Goal: Share content

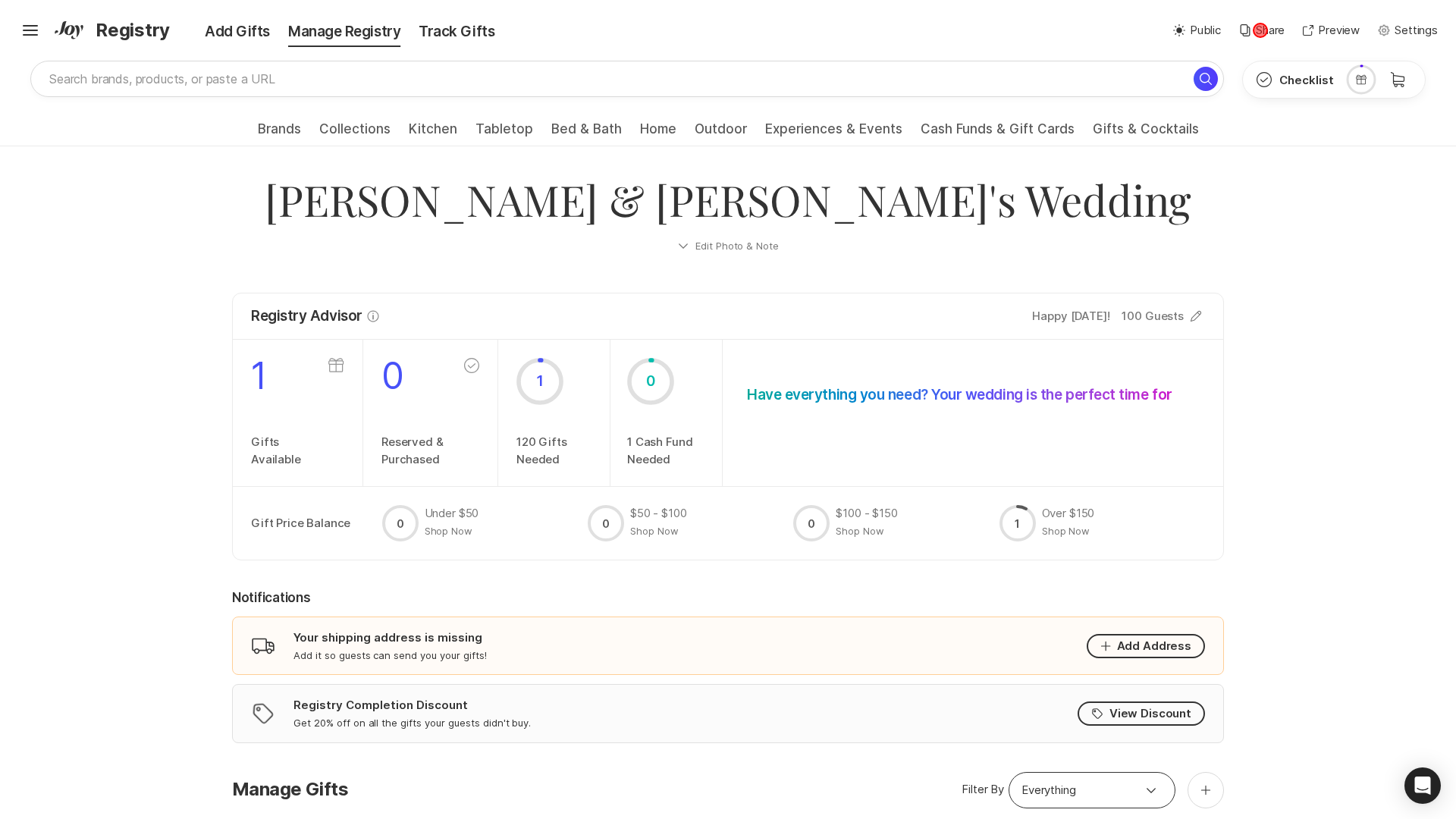
click at [1261, 31] on p "Share" at bounding box center [1269, 31] width 29 height 17
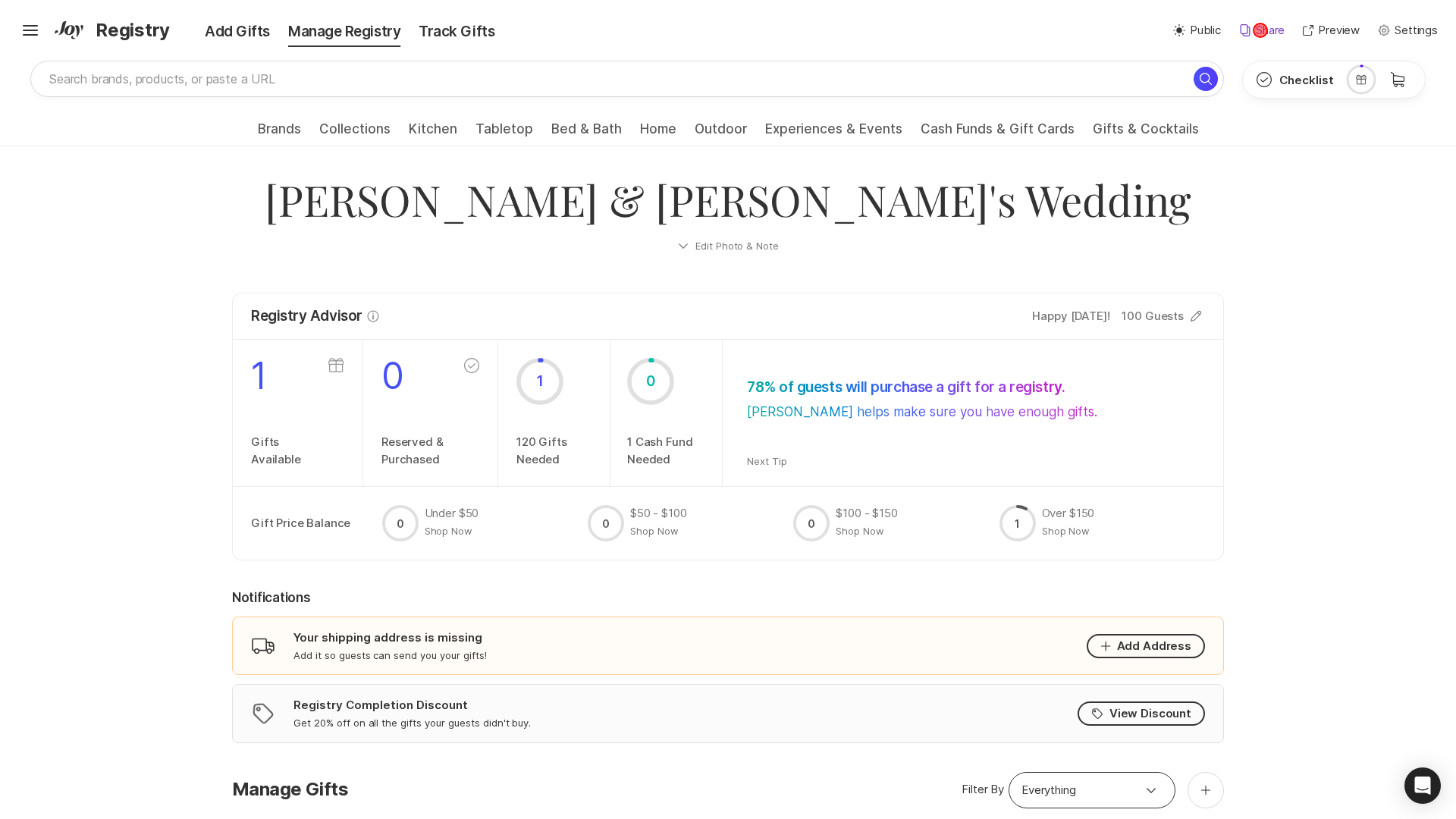
click at [1261, 31] on p "Share" at bounding box center [1269, 31] width 29 height 17
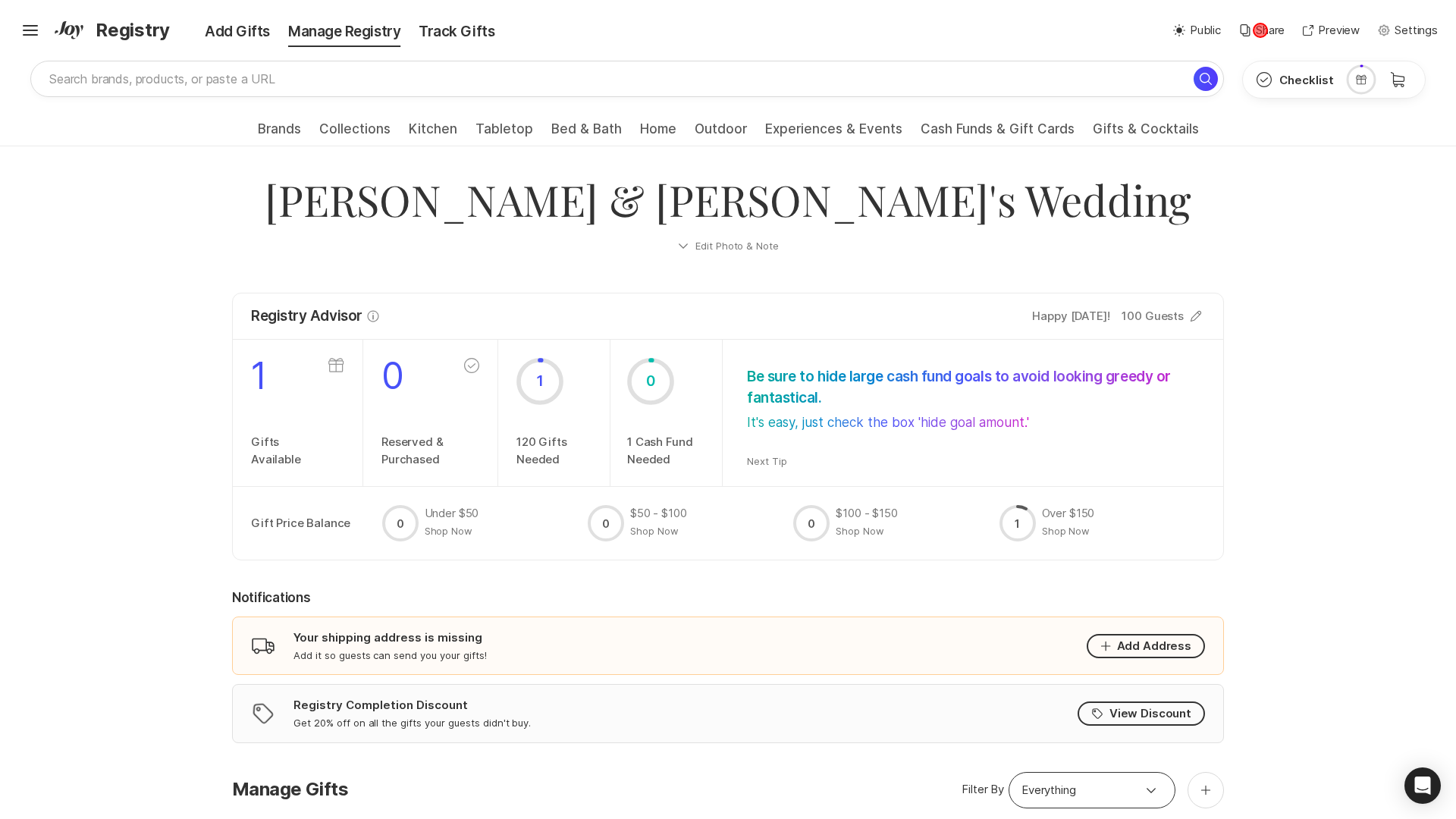
click at [1261, 31] on p "Share" at bounding box center [1269, 31] width 29 height 17
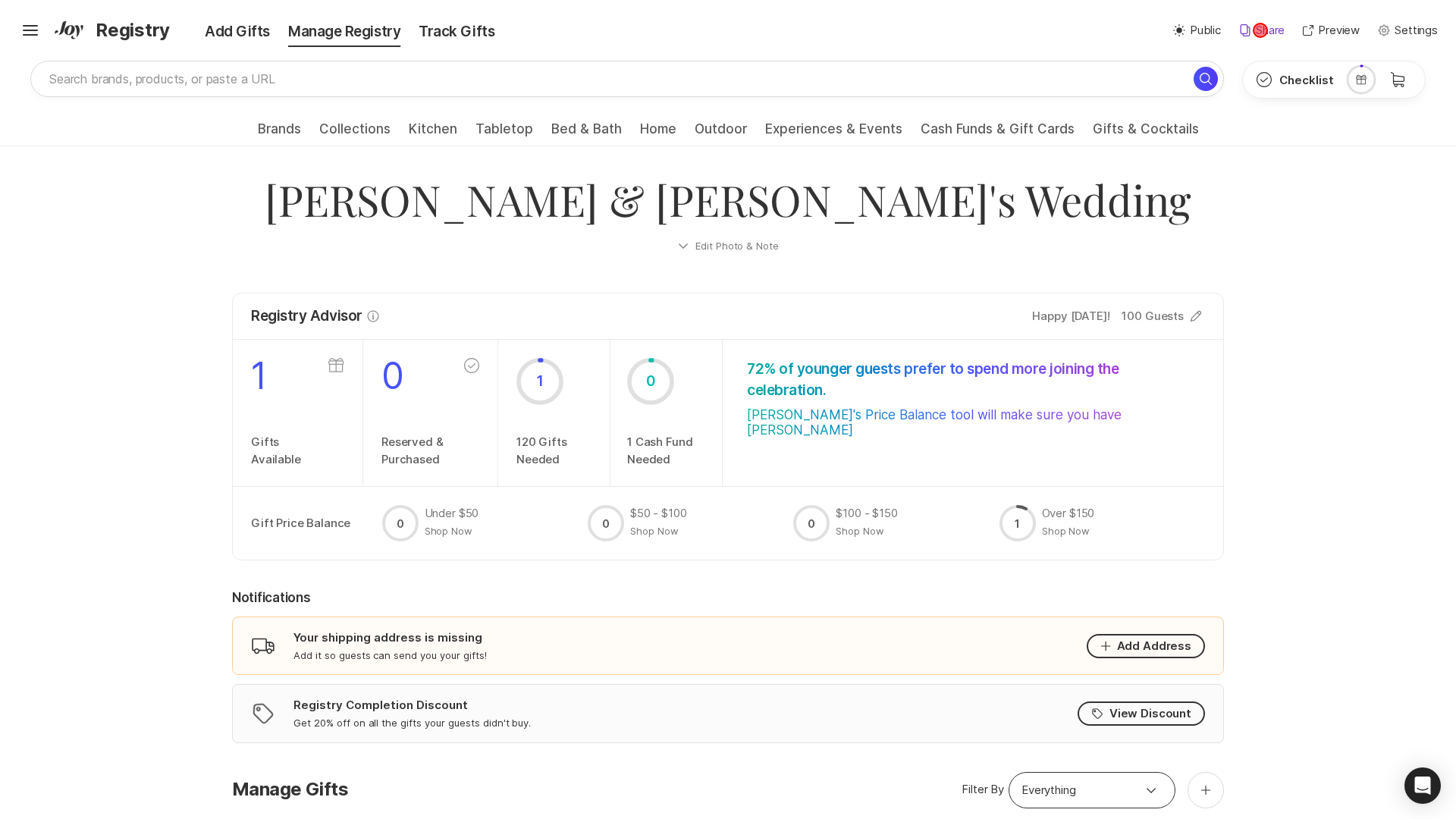
click at [1261, 31] on p "Share" at bounding box center [1269, 31] width 29 height 17
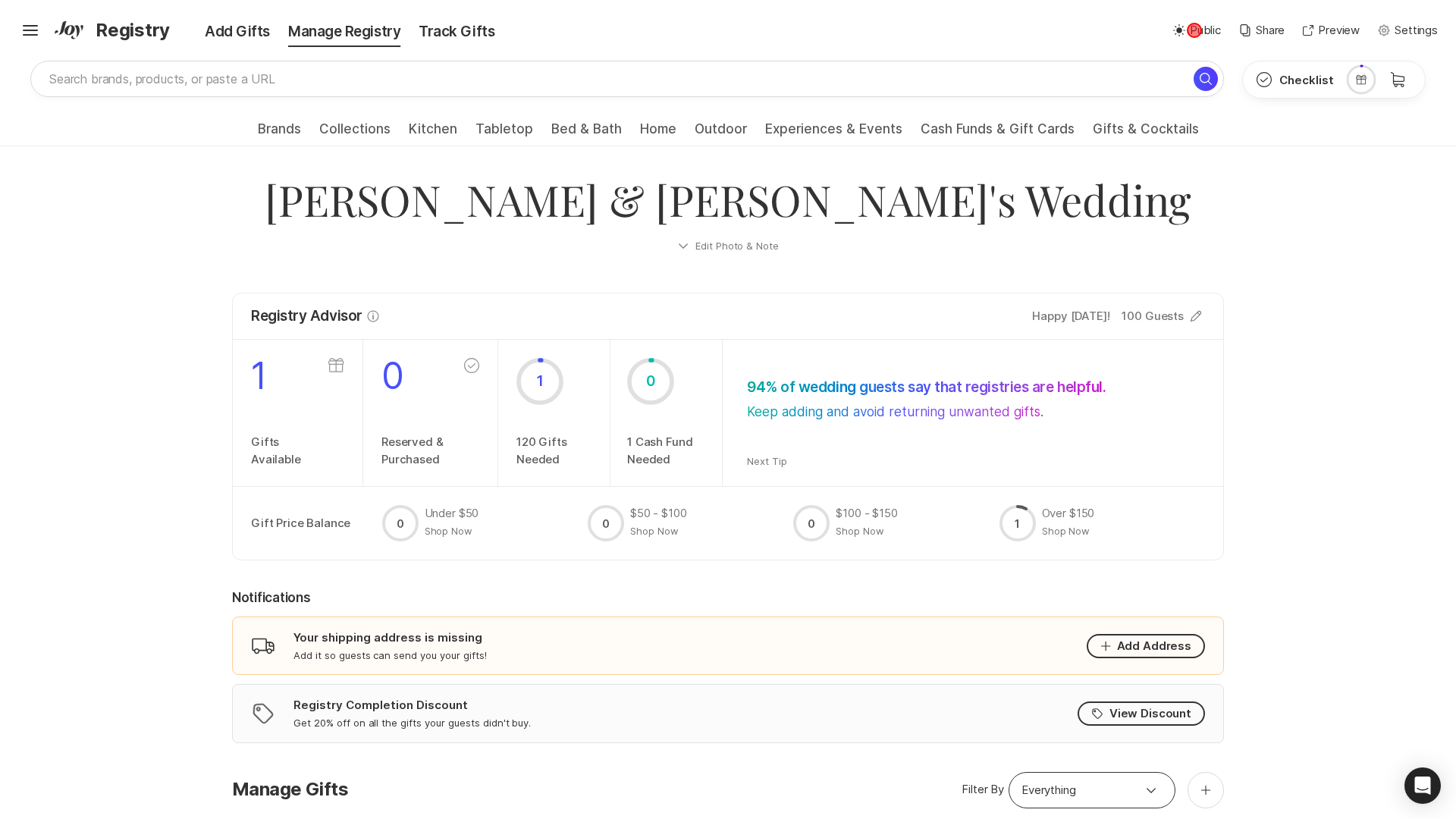
click at [1194, 31] on p "Public" at bounding box center [1206, 31] width 31 height 17
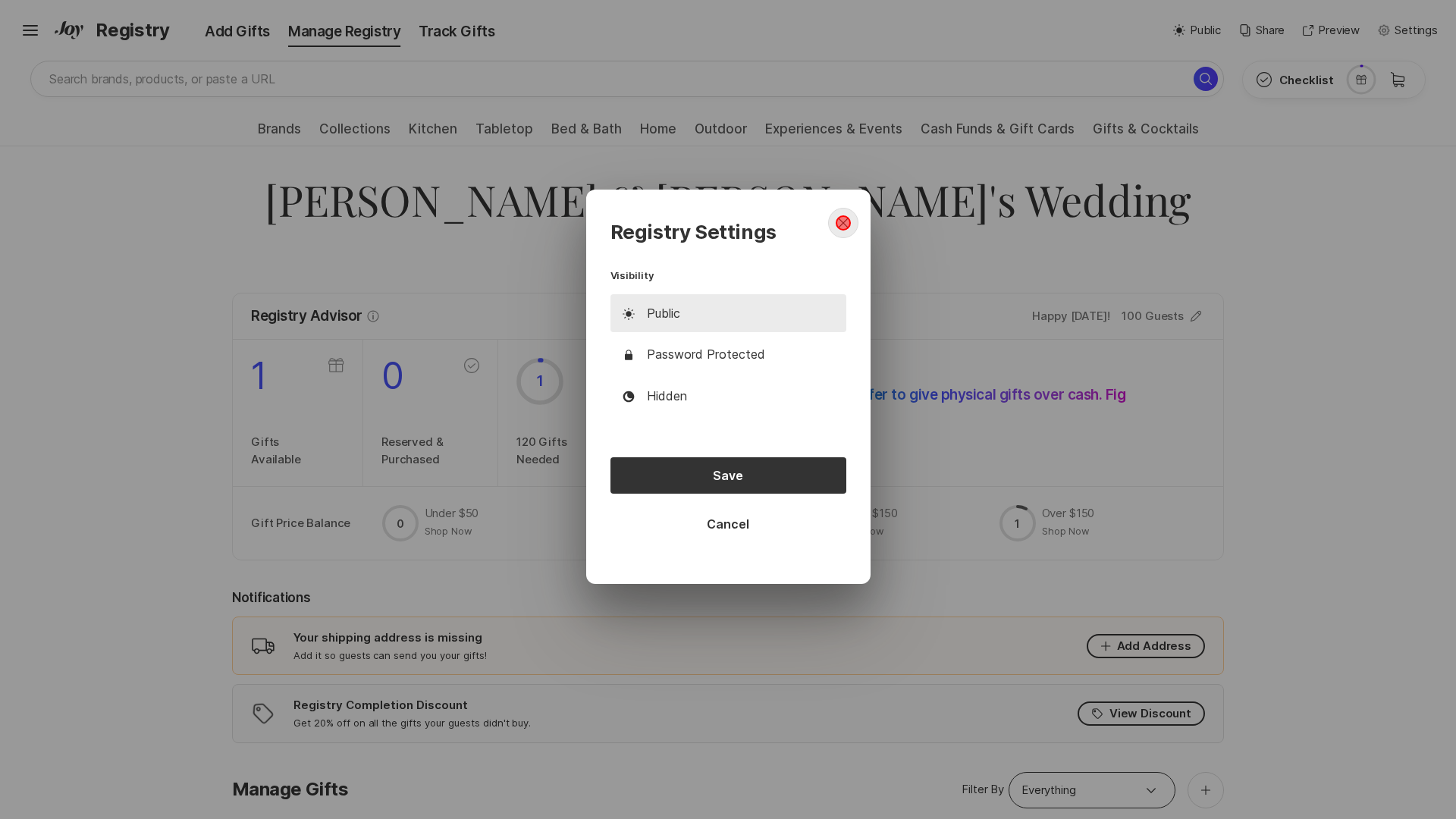
click at [842, 223] on icon "close dialog" at bounding box center [842, 223] width 10 height 10
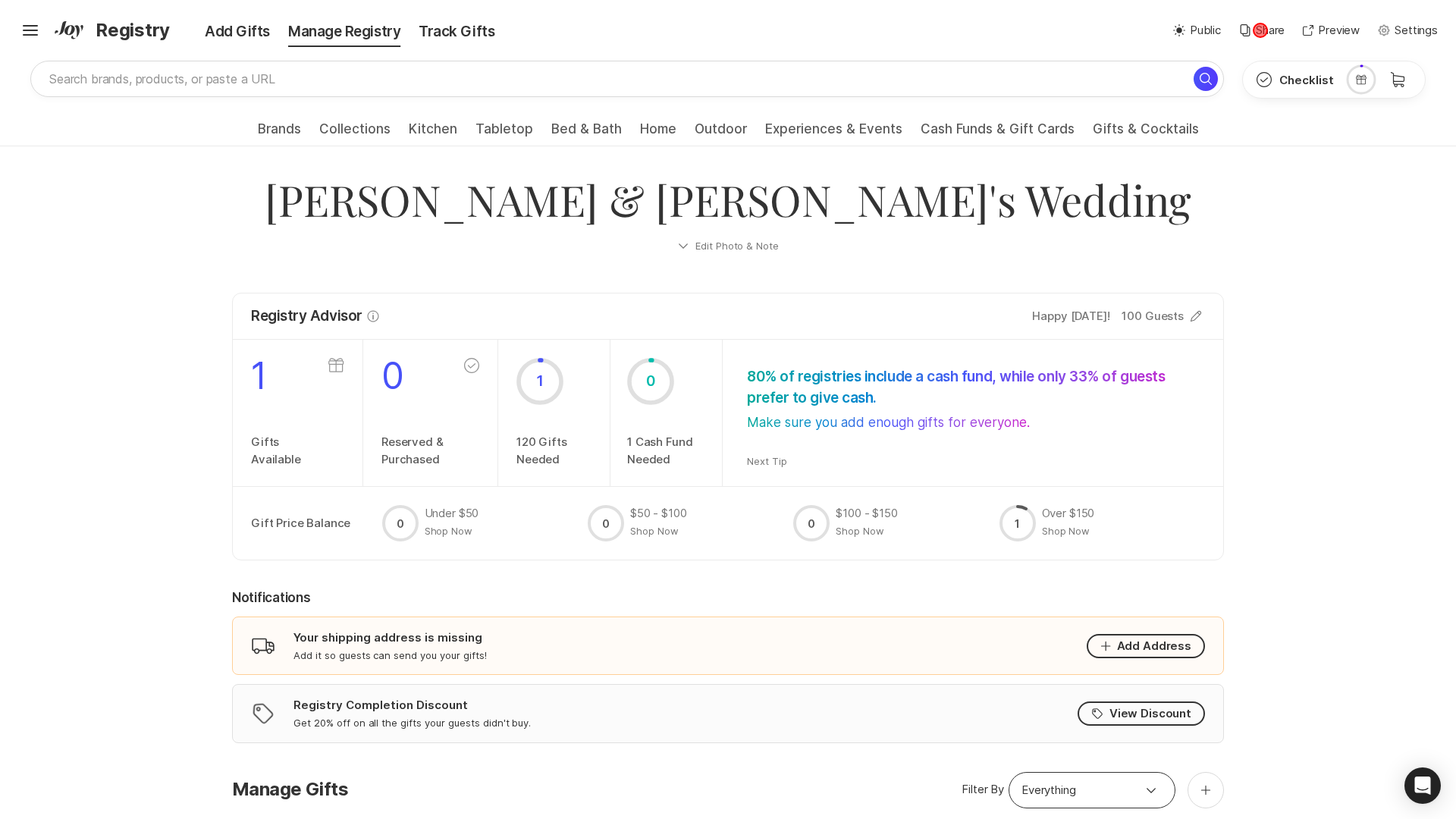
click at [1261, 31] on p "Share" at bounding box center [1269, 31] width 29 height 17
click at [1194, 31] on p "Public" at bounding box center [1206, 31] width 31 height 17
type textarea "x"
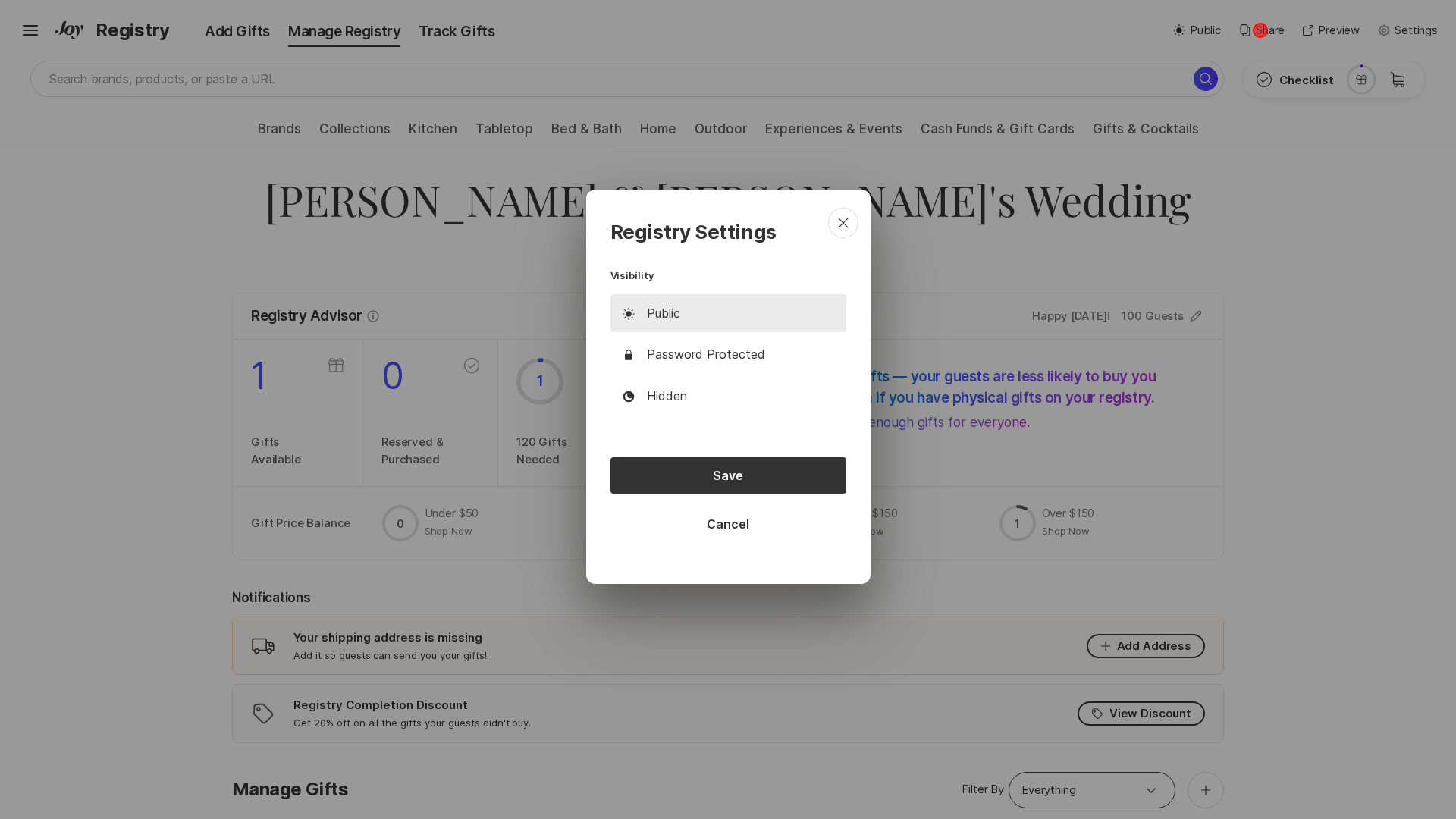
click at [1261, 31] on div "Loading" at bounding box center [728, 409] width 1456 height 819
